Goal: Feedback & Contribution: Contribute content

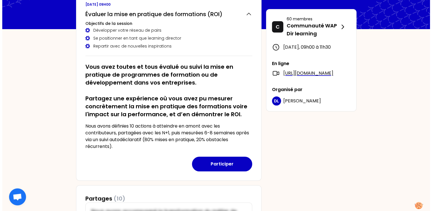
scroll to position [55, 0]
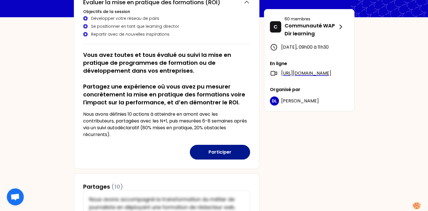
click at [235, 153] on button "Participer" at bounding box center [220, 152] width 60 height 15
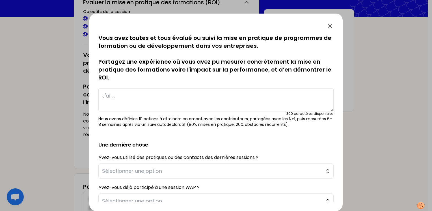
click at [119, 96] on textarea at bounding box center [215, 99] width 235 height 23
paste textarea "Expérience de [PERSON_NAME] : Sur le mois de la relation client, nous poussions…"
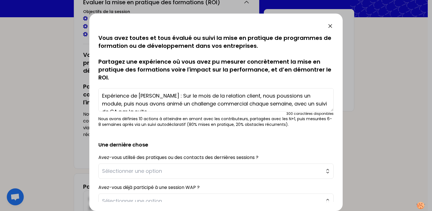
scroll to position [4, 0]
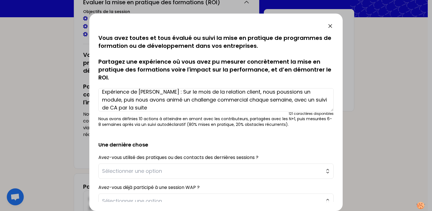
click at [119, 96] on textarea "Expérience de [PERSON_NAME] : Sur le mois de la relation client, nous poussions…" at bounding box center [215, 99] width 235 height 23
click at [310, 92] on textarea "Expérience de [PERSON_NAME] : Sur le mois de la relation client, nous poussions…" at bounding box center [215, 99] width 235 height 23
click at [188, 100] on textarea "Expérience de [PERSON_NAME] : Sur le mois de la relation client, nous poussions…" at bounding box center [215, 99] width 235 height 23
click at [190, 99] on textarea "Expérience de [PERSON_NAME] : Sur le mois de la relation client, nous poussions…" at bounding box center [215, 99] width 235 height 23
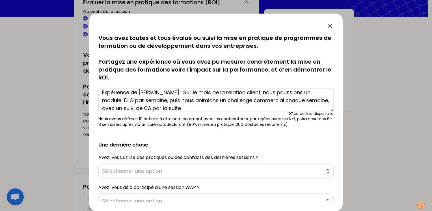
click at [153, 108] on textarea "Expérience de [PERSON_NAME] : Sur le mois de la relation client, nous poussions…" at bounding box center [215, 99] width 235 height 23
click at [146, 99] on textarea "Expérience de [PERSON_NAME] : Sur le mois de la relation client, nous poussions…" at bounding box center [215, 99] width 235 height 23
click at [154, 108] on textarea "Expérience de [PERSON_NAME] : Sur le mois de la relation client, nous poussions…" at bounding box center [215, 99] width 235 height 23
click at [154, 109] on textarea "Expérience de [PERSON_NAME] : Sur le mois de la relation client, nous poussions…" at bounding box center [215, 99] width 235 height 23
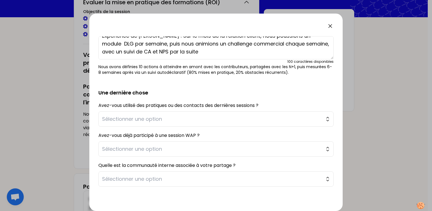
scroll to position [73, 0]
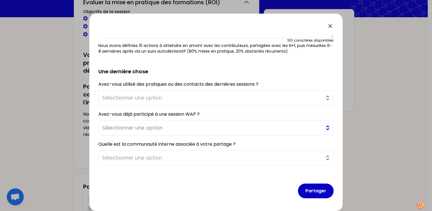
type textarea "Expérience de [PERSON_NAME] : Sur le mois de la relation client, nous poussions…"
click at [323, 129] on button "Sélectionner une option" at bounding box center [215, 127] width 235 height 15
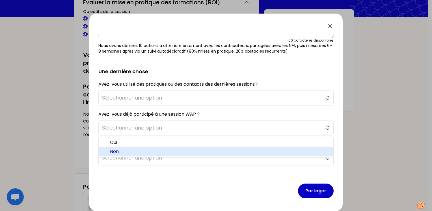
click at [153, 150] on span "Non" at bounding box center [219, 151] width 219 height 7
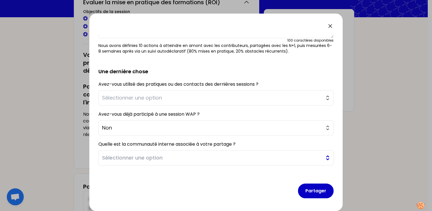
click at [323, 157] on button "Sélectionner une option" at bounding box center [215, 157] width 235 height 15
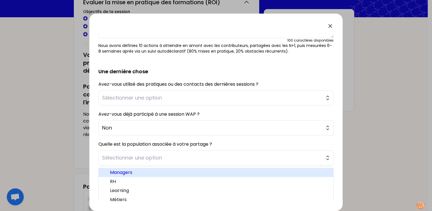
click at [178, 172] on span "Managers" at bounding box center [219, 172] width 219 height 7
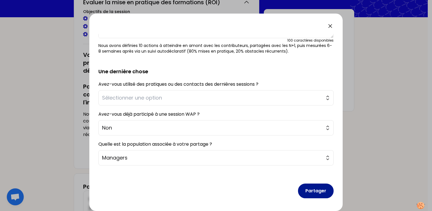
click at [317, 191] on button "Partager" at bounding box center [316, 191] width 36 height 15
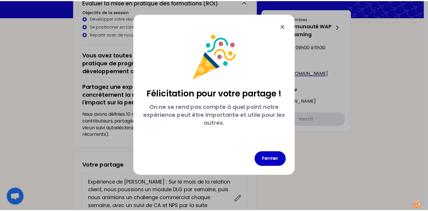
scroll to position [0, 0]
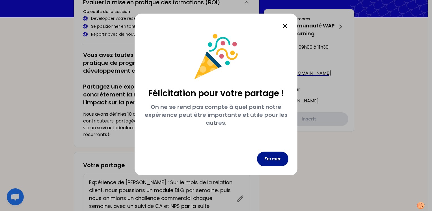
click at [275, 159] on button "Fermer" at bounding box center [272, 159] width 31 height 15
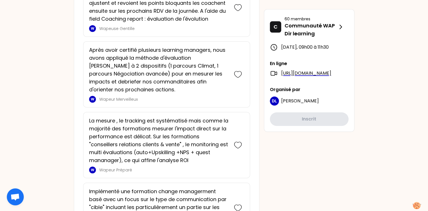
scroll to position [544, 0]
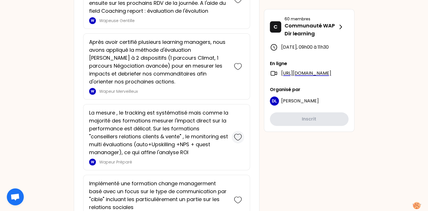
click at [238, 135] on icon at bounding box center [238, 137] width 8 height 8
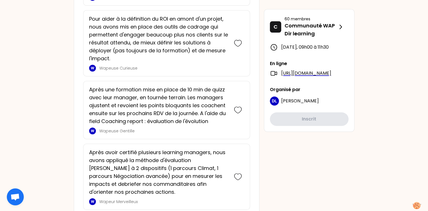
scroll to position [0, 0]
